Goal: Navigation & Orientation: Find specific page/section

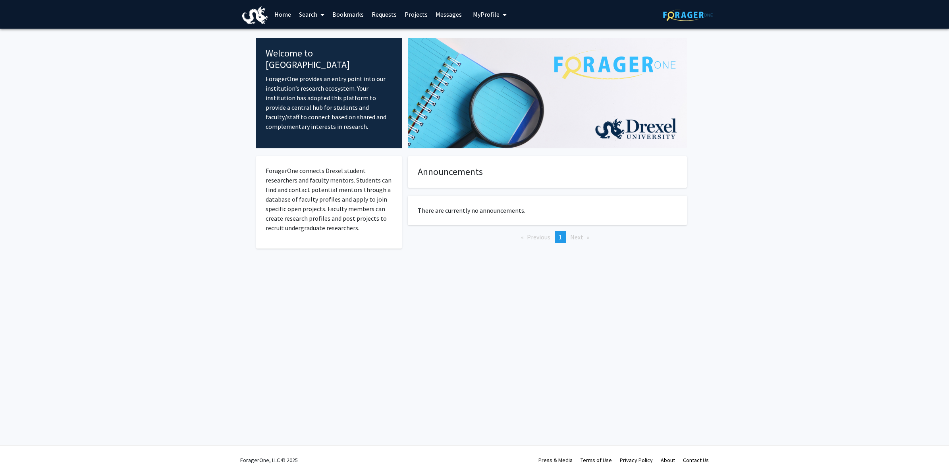
click at [450, 10] on link "Messages" at bounding box center [449, 14] width 34 height 28
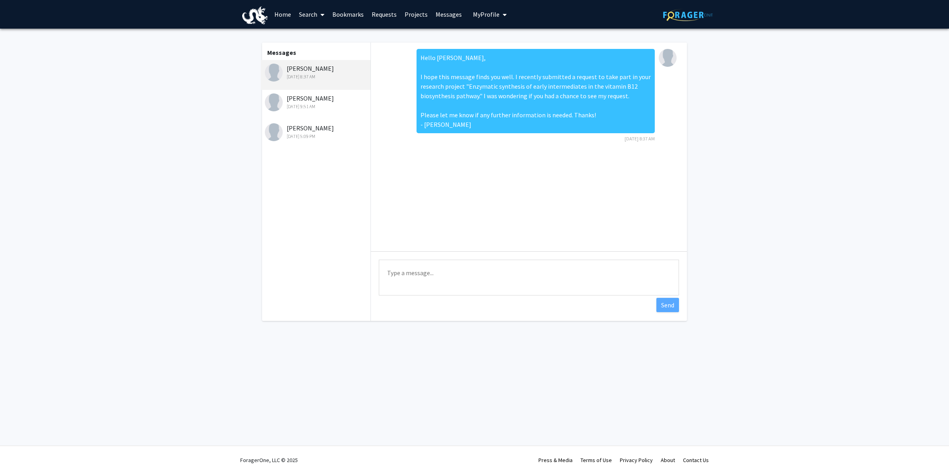
click at [385, 9] on link "Requests" at bounding box center [384, 14] width 33 height 28
